Goal: Task Accomplishment & Management: Complete application form

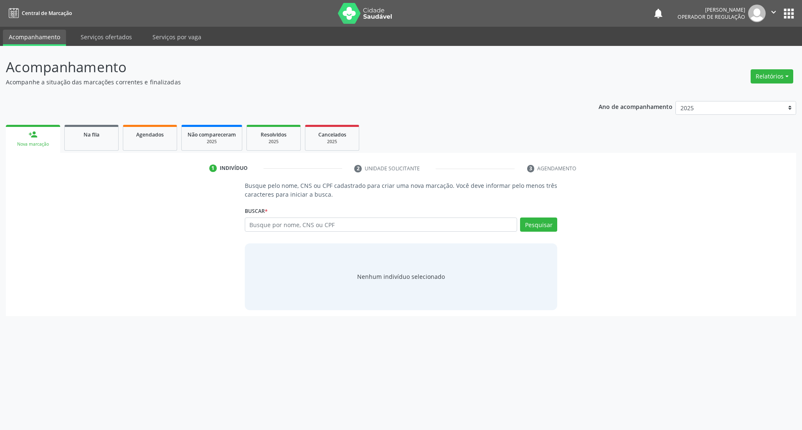
click at [62, 141] on ul "person_add Nova marcação Na fila Agendados Não compareceram 2025 Resolvidos 202…" at bounding box center [401, 138] width 790 height 30
click at [76, 137] on div "Na fila" at bounding box center [92, 134] width 42 height 9
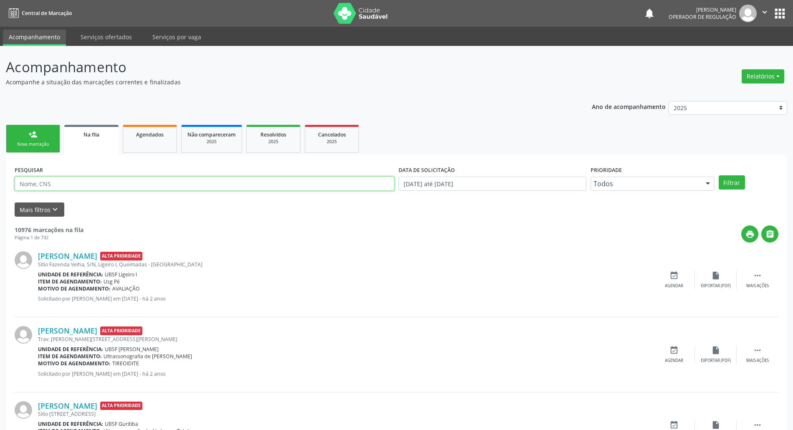
click at [74, 185] on input "text" at bounding box center [205, 184] width 380 height 14
type input "700201447311224"
click at [719, 175] on button "Filtrar" at bounding box center [732, 182] width 26 height 14
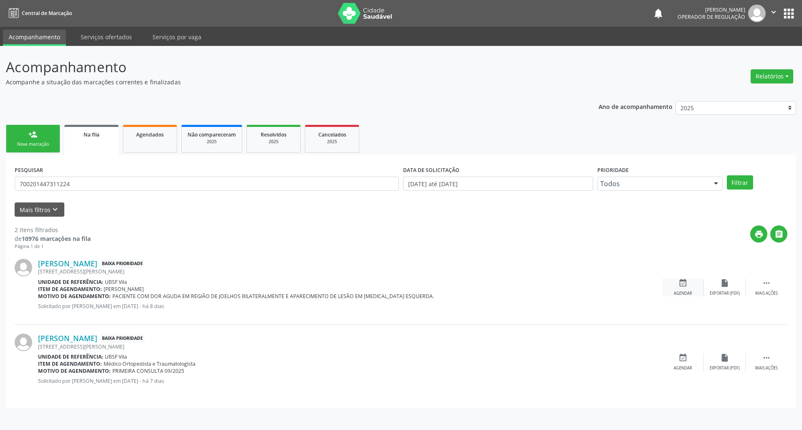
click at [684, 281] on icon "event_available" at bounding box center [682, 283] width 9 height 9
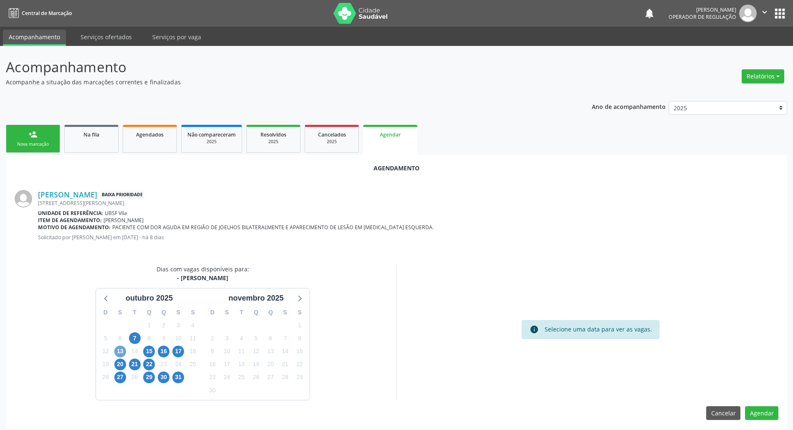
click at [121, 348] on span "13" at bounding box center [120, 352] width 12 height 12
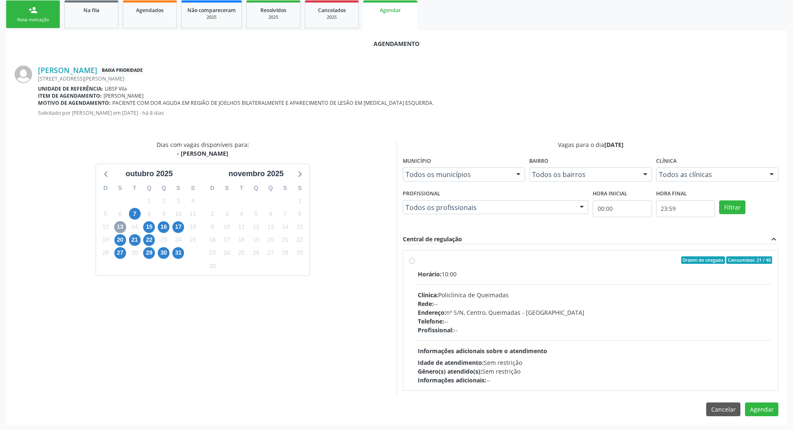
scroll to position [126, 0]
click at [460, 311] on div "Endereço: nº S/N, Centro, Queimadas - [GEOGRAPHIC_DATA]" at bounding box center [595, 311] width 355 height 9
click at [415, 263] on input "Ordem de chegada Consumidos: 21 / 40 Horário: 10:00 Clínica: Policlinica de Que…" at bounding box center [412, 260] width 6 height 8
radio input "true"
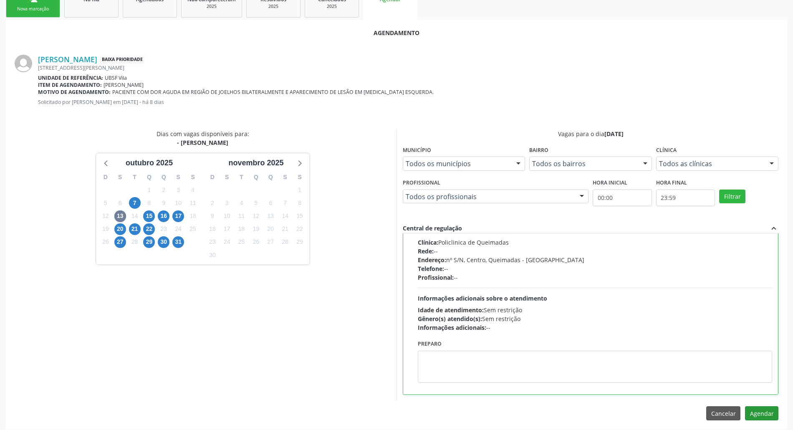
scroll to position [140, 0]
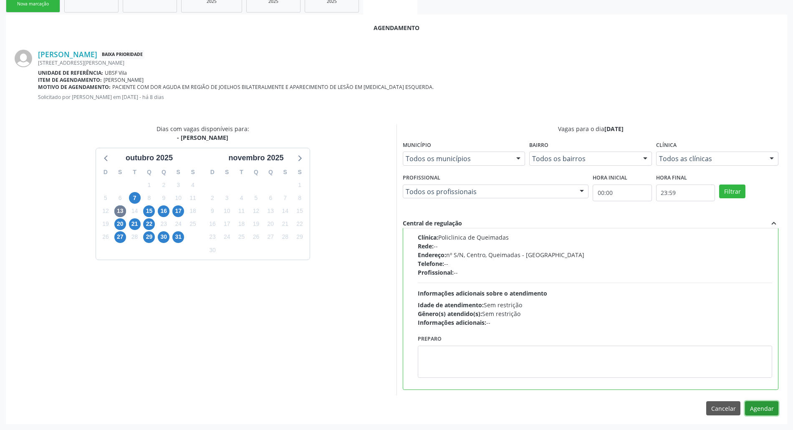
click at [762, 411] on button "Agendar" at bounding box center [761, 408] width 33 height 14
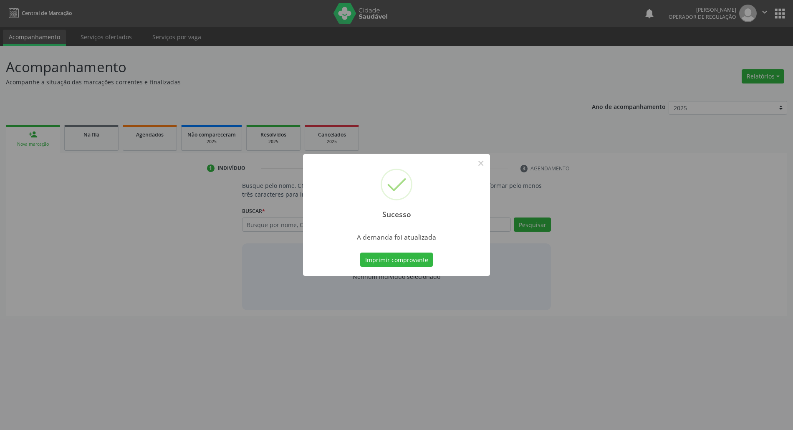
scroll to position [0, 0]
click at [415, 261] on button "Imprimir comprovante" at bounding box center [401, 260] width 73 height 14
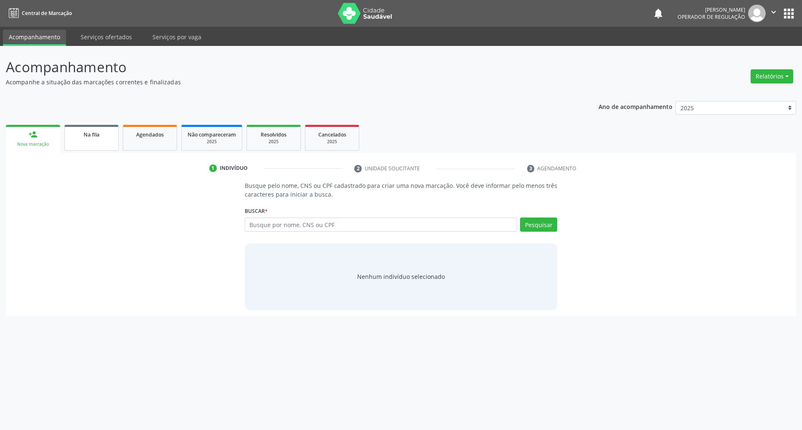
click at [99, 144] on link "Na fila" at bounding box center [91, 138] width 54 height 26
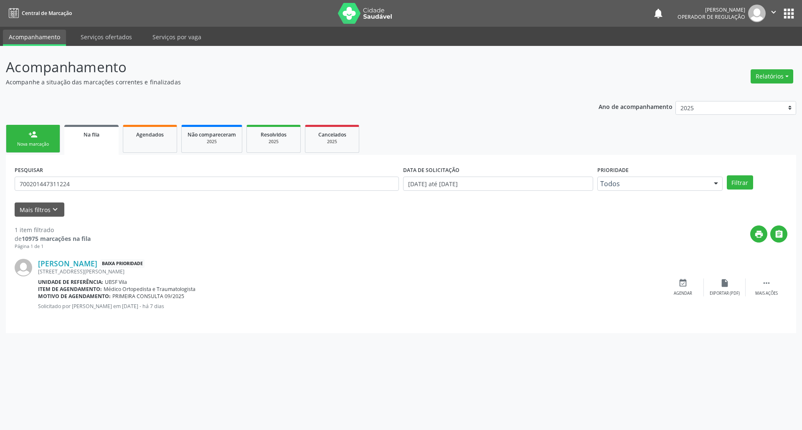
click at [120, 191] on div "PESQUISAR 700201447311224" at bounding box center [207, 180] width 388 height 33
click at [114, 180] on input "700201447311224" at bounding box center [207, 184] width 384 height 14
type input "703408732262200"
click at [727, 175] on button "Filtrar" at bounding box center [740, 182] width 26 height 14
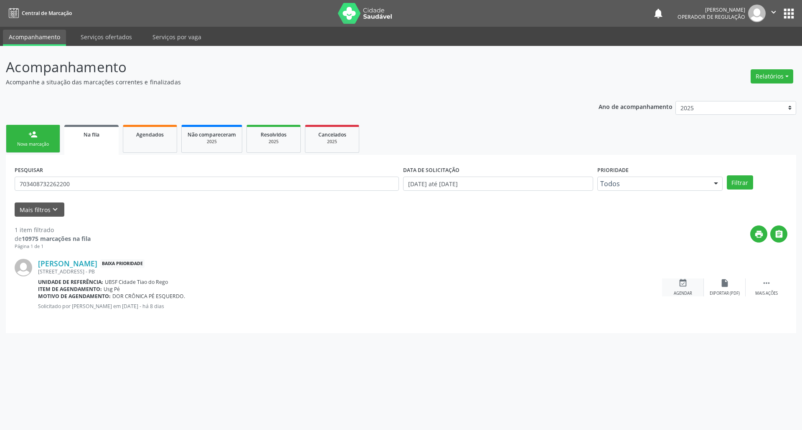
click at [687, 280] on div "event_available Agendar" at bounding box center [683, 288] width 42 height 18
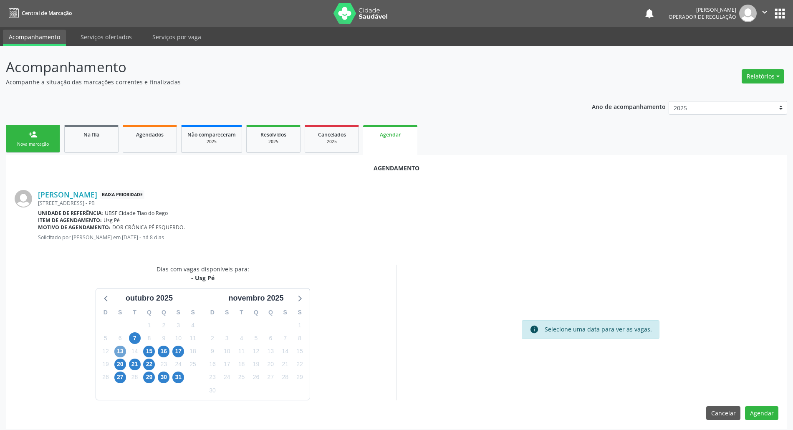
click at [123, 352] on span "13" at bounding box center [120, 352] width 12 height 12
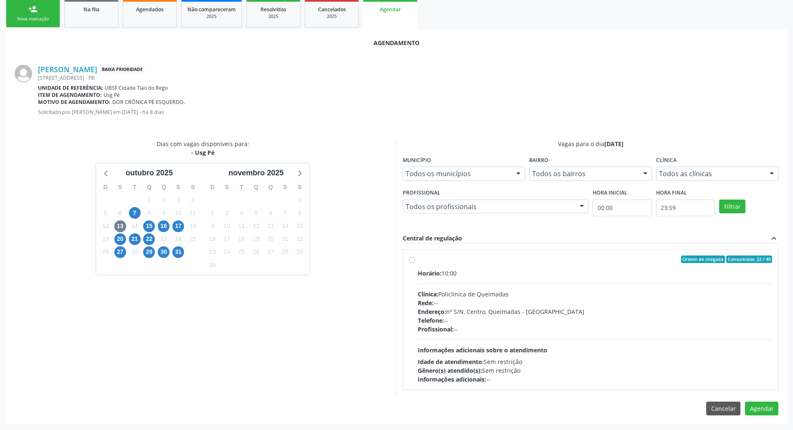
click at [514, 311] on div "Endereço: nº S/N, Centro, Queimadas - [GEOGRAPHIC_DATA]" at bounding box center [595, 311] width 355 height 9
click at [415, 263] on input "Ordem de chegada Consumidos: 22 / 40 Horário: 10:00 Clínica: Policlinica de Que…" at bounding box center [412, 260] width 6 height 8
radio input "true"
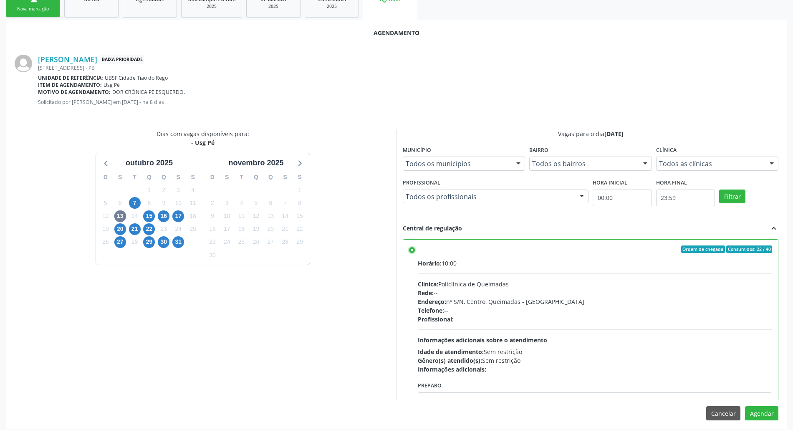
scroll to position [140, 0]
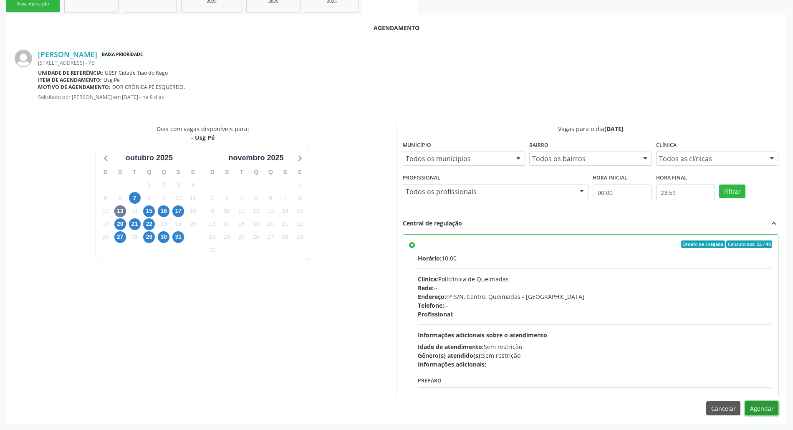
click at [771, 410] on button "Agendar" at bounding box center [761, 408] width 33 height 14
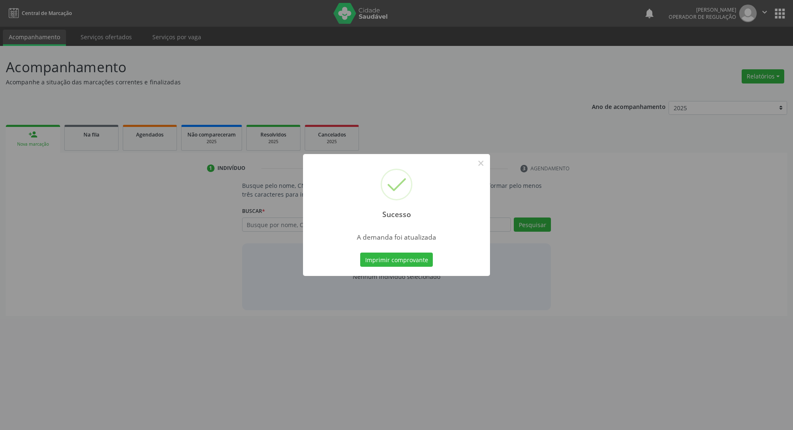
scroll to position [0, 0]
click at [423, 251] on div "Imprimir comprovante Cancel" at bounding box center [401, 260] width 76 height 18
click at [425, 257] on button "Imprimir comprovante" at bounding box center [401, 260] width 73 height 14
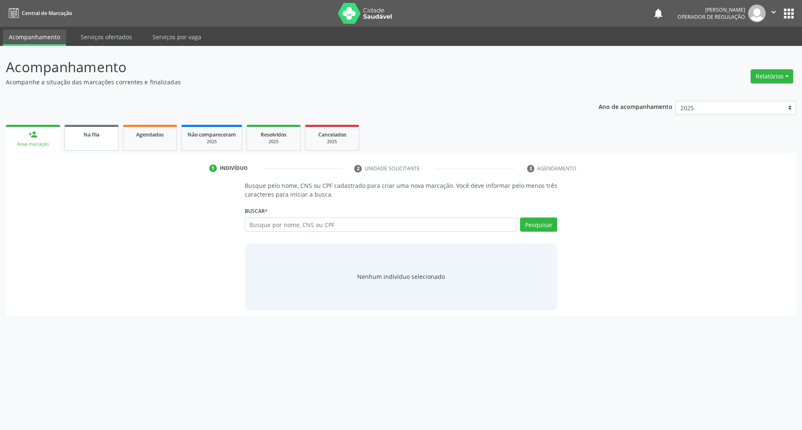
click at [106, 137] on div "Na fila" at bounding box center [92, 134] width 42 height 9
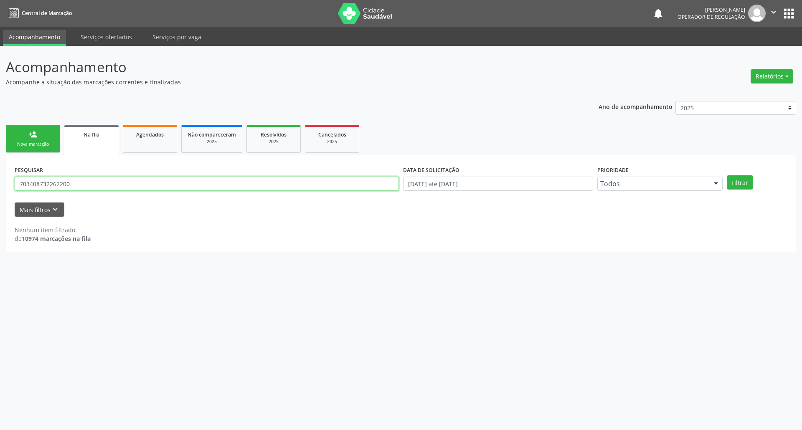
click at [78, 184] on input "703408732262200" at bounding box center [207, 184] width 384 height 14
type input "706205551528962"
click at [727, 175] on button "Filtrar" at bounding box center [740, 182] width 26 height 14
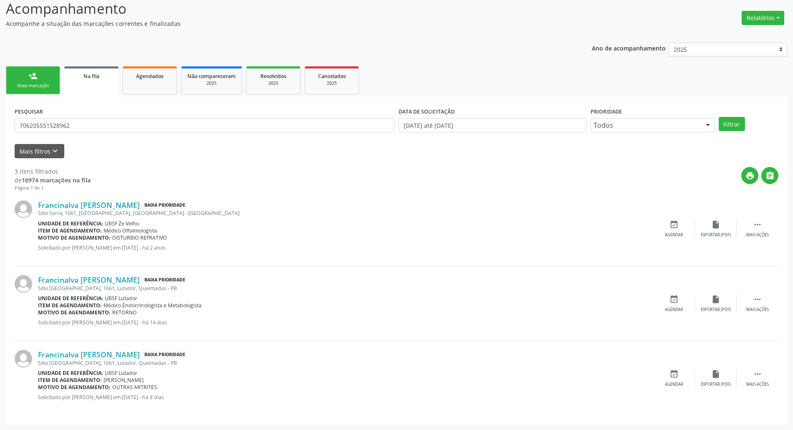
scroll to position [59, 0]
click at [677, 385] on div "Agendar" at bounding box center [674, 384] width 18 height 6
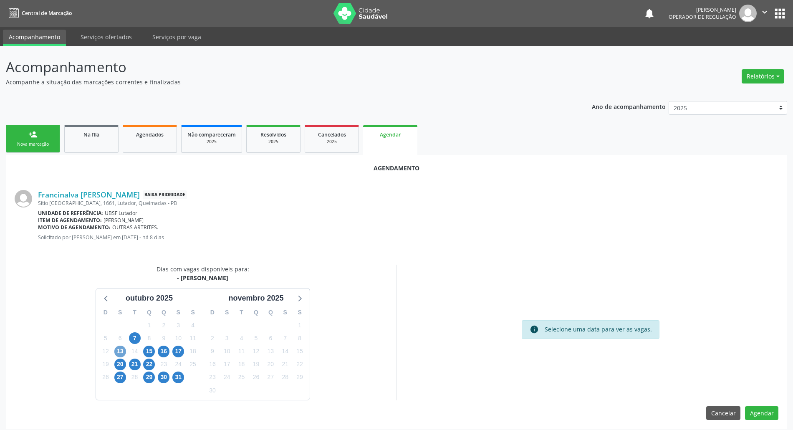
click at [121, 348] on span "13" at bounding box center [120, 352] width 12 height 12
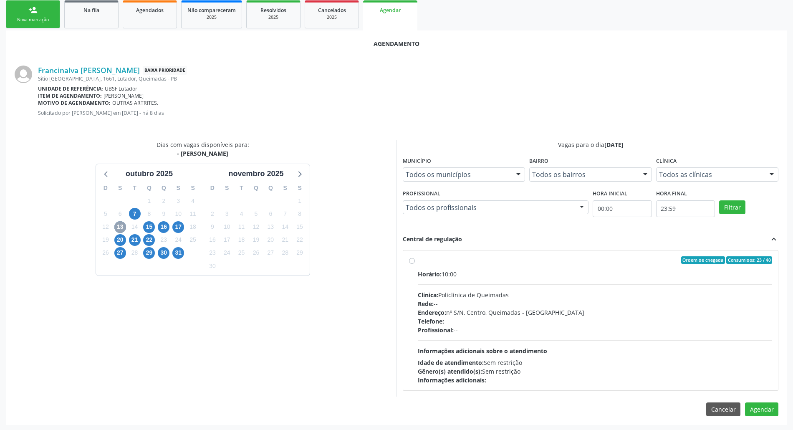
scroll to position [126, 0]
click at [433, 268] on label "Ordem de chegada Consumidos: 23 / 40 Horário: 10:00 Clínica: Policlinica de Que…" at bounding box center [595, 320] width 355 height 128
click at [415, 263] on input "Ordem de chegada Consumidos: 23 / 40 Horário: 10:00 Clínica: Policlinica de Que…" at bounding box center [412, 260] width 6 height 8
radio input "true"
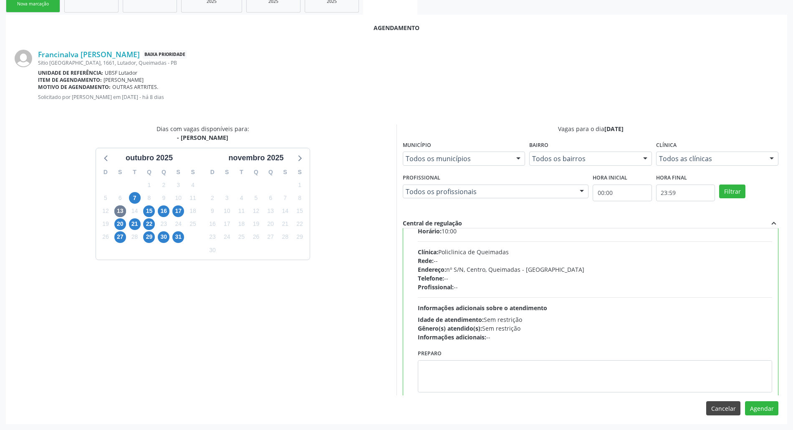
scroll to position [42, 0]
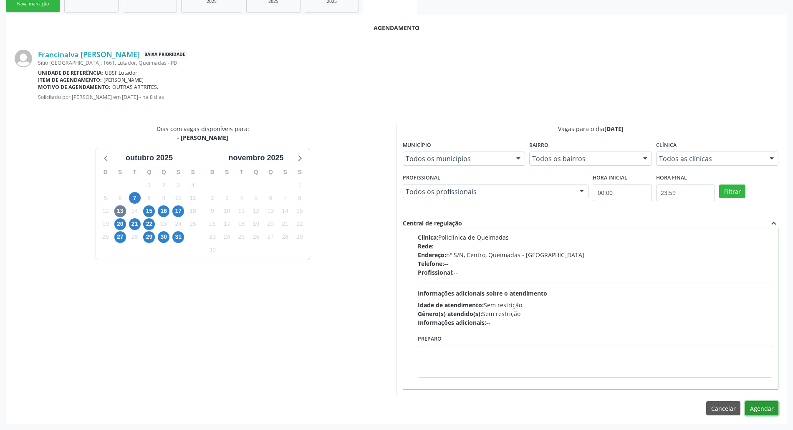
click at [752, 411] on button "Agendar" at bounding box center [761, 408] width 33 height 14
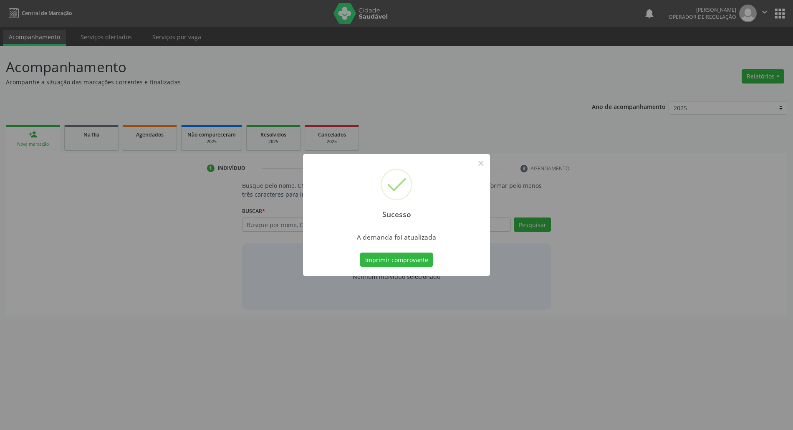
scroll to position [0, 0]
click at [409, 254] on button "Imprimir comprovante" at bounding box center [401, 260] width 73 height 14
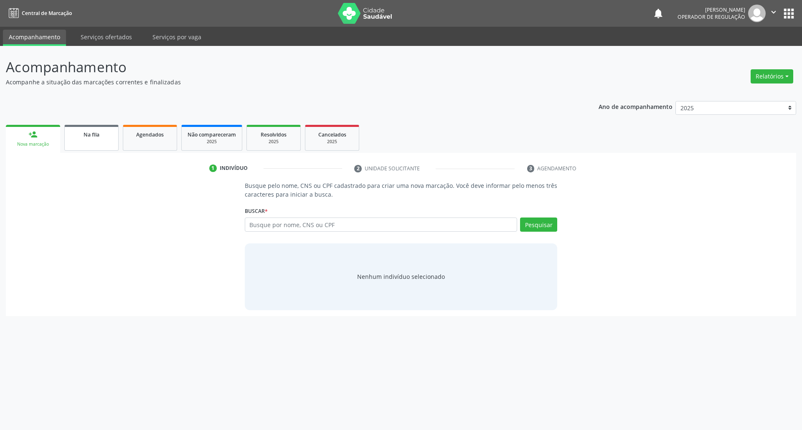
click at [94, 141] on link "Na fila" at bounding box center [91, 138] width 54 height 26
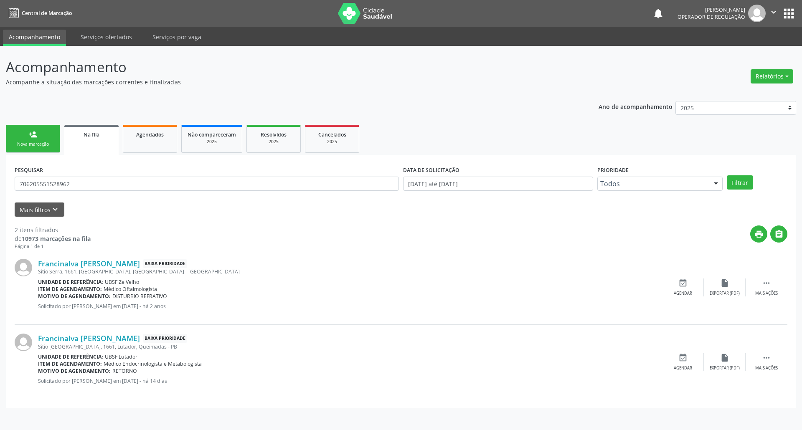
click at [28, 175] on label "PESQUISAR" at bounding box center [29, 170] width 28 height 13
click at [33, 185] on input "706205551528962" at bounding box center [207, 184] width 384 height 14
type input "700005379484802"
click at [727, 175] on button "Filtrar" at bounding box center [740, 182] width 26 height 14
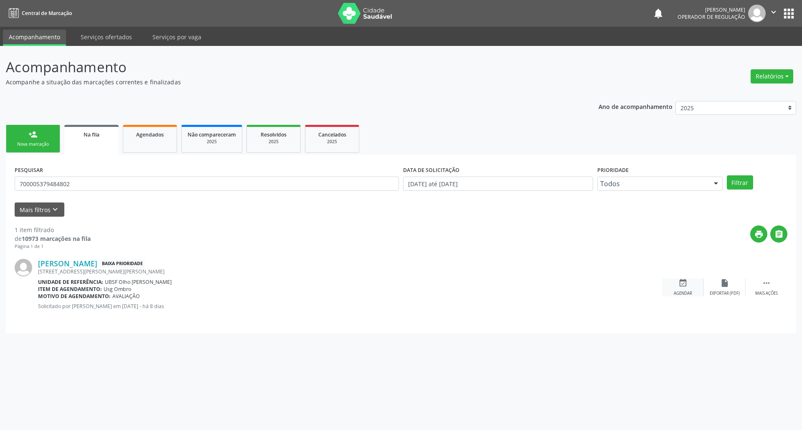
click at [684, 285] on icon "event_available" at bounding box center [682, 283] width 9 height 9
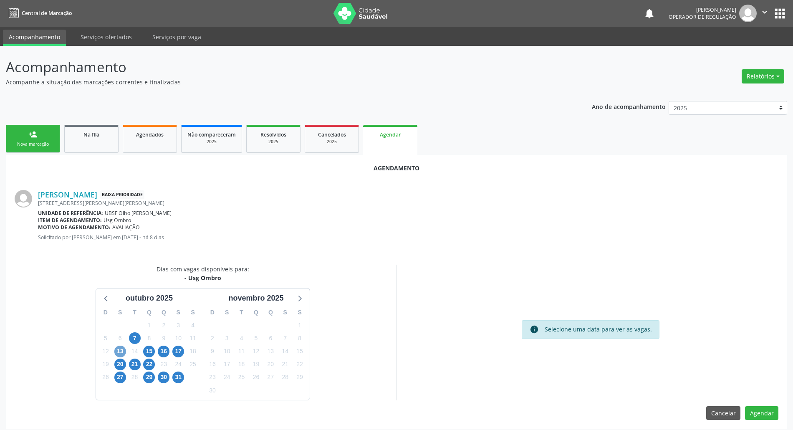
drag, startPoint x: 683, startPoint y: 284, endPoint x: 117, endPoint y: 352, distance: 570.3
click at [117, 352] on span "13" at bounding box center [120, 352] width 12 height 12
click at [115, 353] on span "13" at bounding box center [120, 352] width 12 height 12
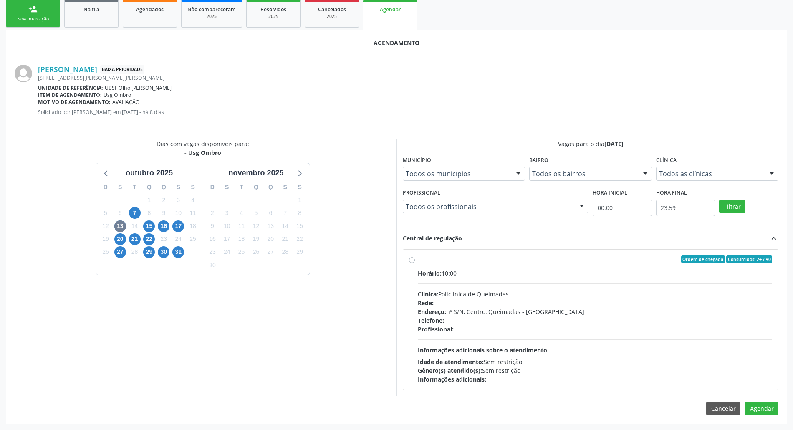
click at [563, 328] on div "Profissional: --" at bounding box center [595, 329] width 355 height 9
click at [415, 263] on input "Ordem de chegada Consumidos: 24 / 40 Horário: 10:00 Clínica: Policlinica de Que…" at bounding box center [412, 260] width 6 height 8
radio input "true"
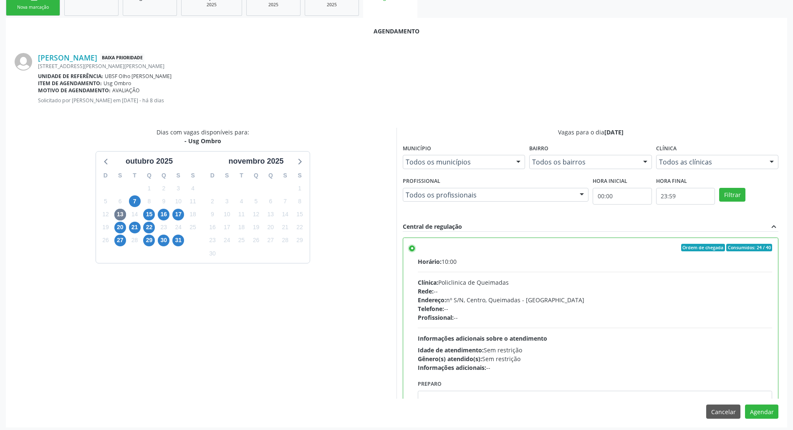
scroll to position [140, 0]
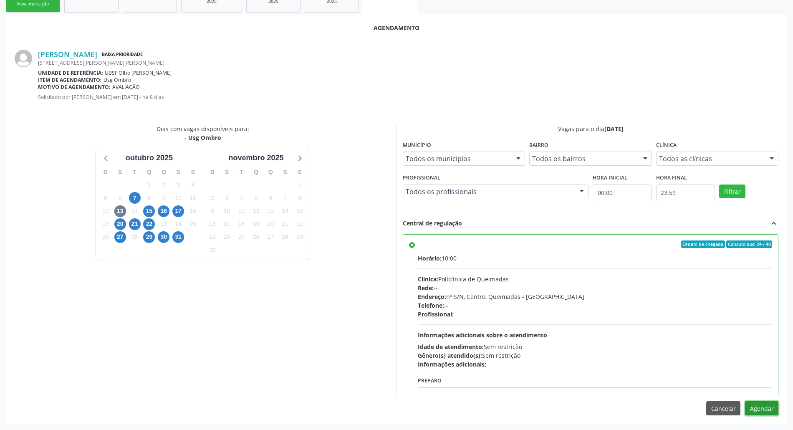
click at [749, 406] on button "Agendar" at bounding box center [761, 408] width 33 height 14
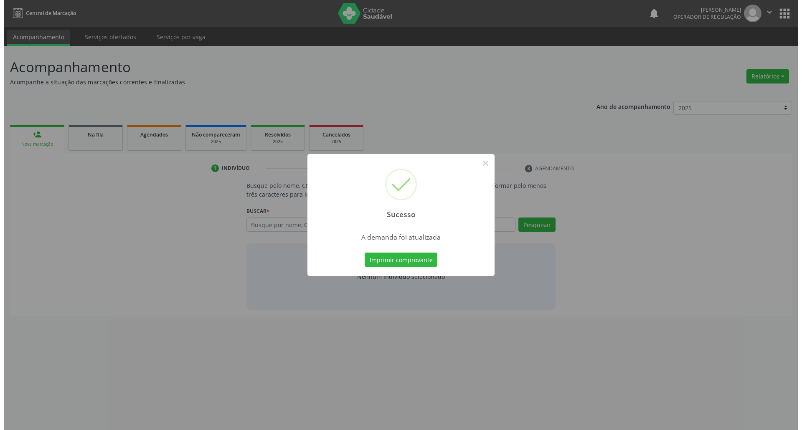
scroll to position [0, 0]
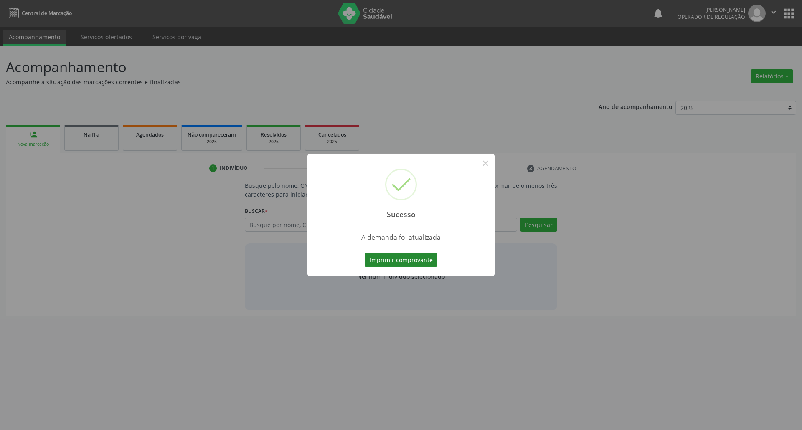
click at [409, 253] on button "Imprimir comprovante" at bounding box center [401, 260] width 73 height 14
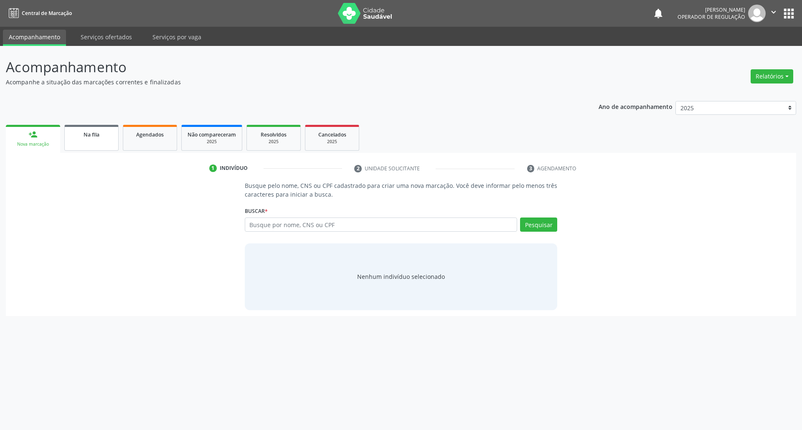
click at [84, 142] on link "Na fila" at bounding box center [91, 138] width 54 height 26
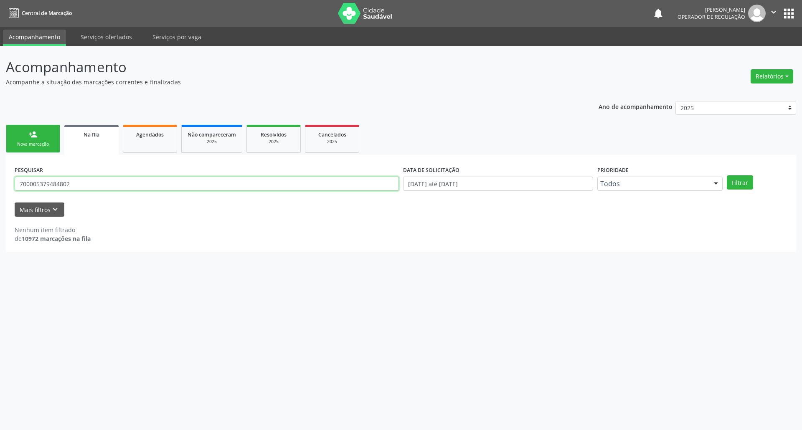
click at [81, 188] on input "700005379484802" at bounding box center [207, 184] width 384 height 14
type input "7"
